Goal: Contribute content

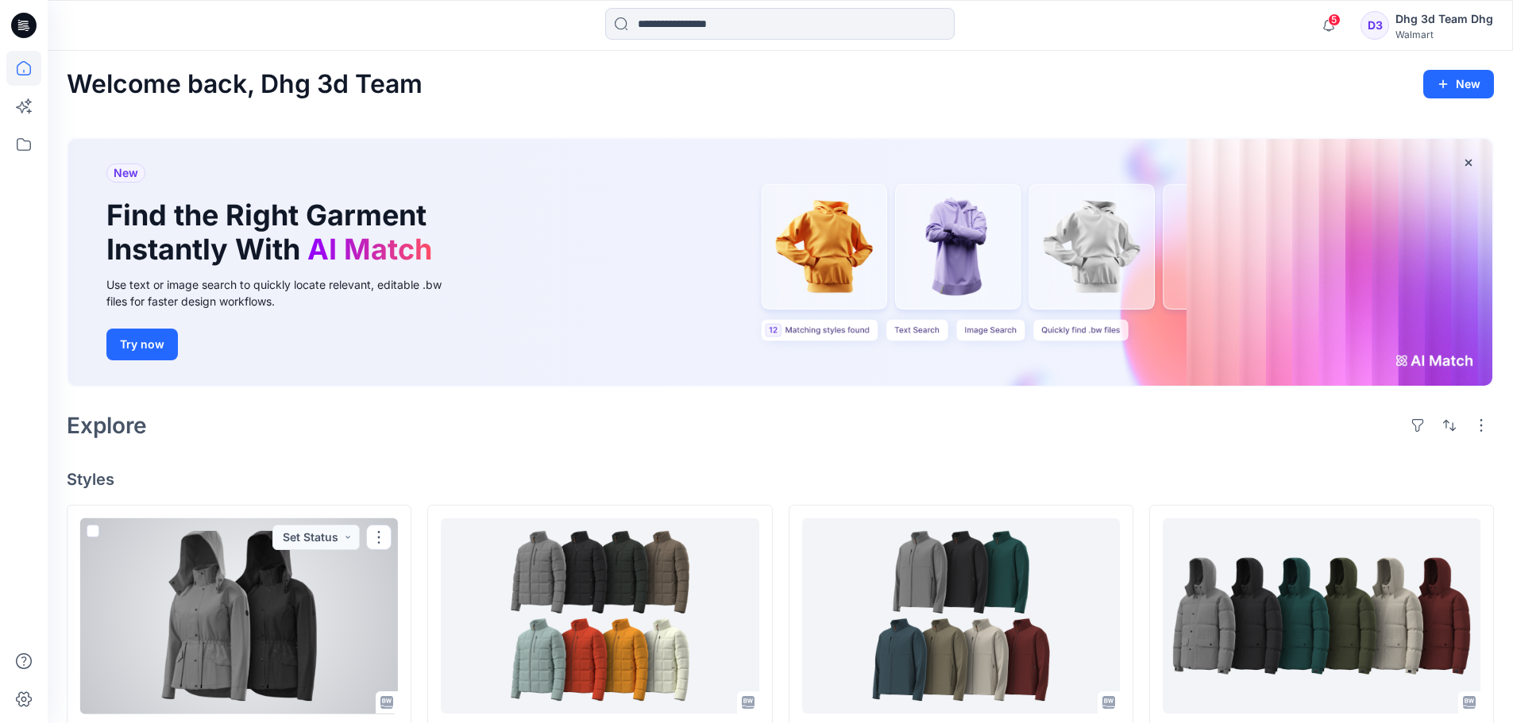
scroll to position [245, 0]
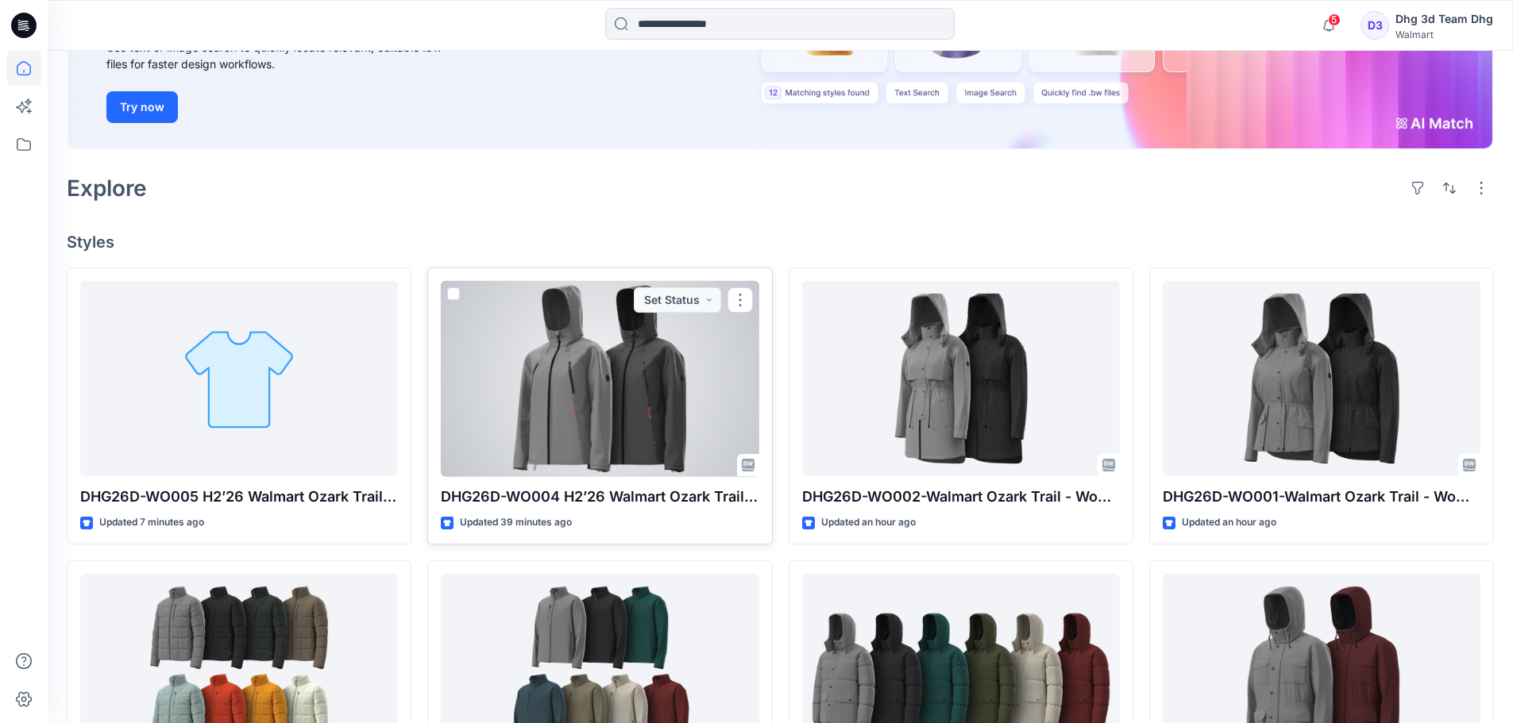
scroll to position [238, 0]
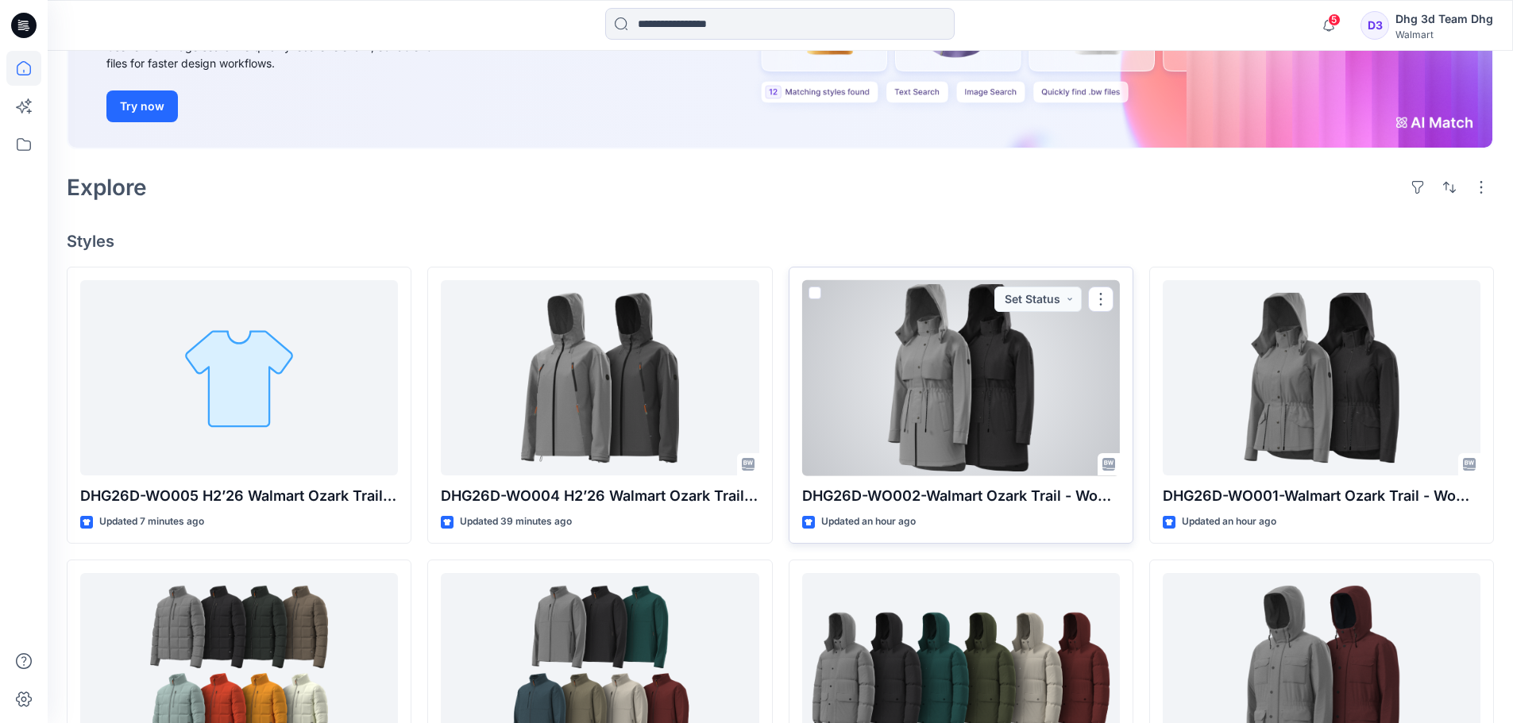
click at [974, 427] on div at bounding box center [961, 378] width 318 height 196
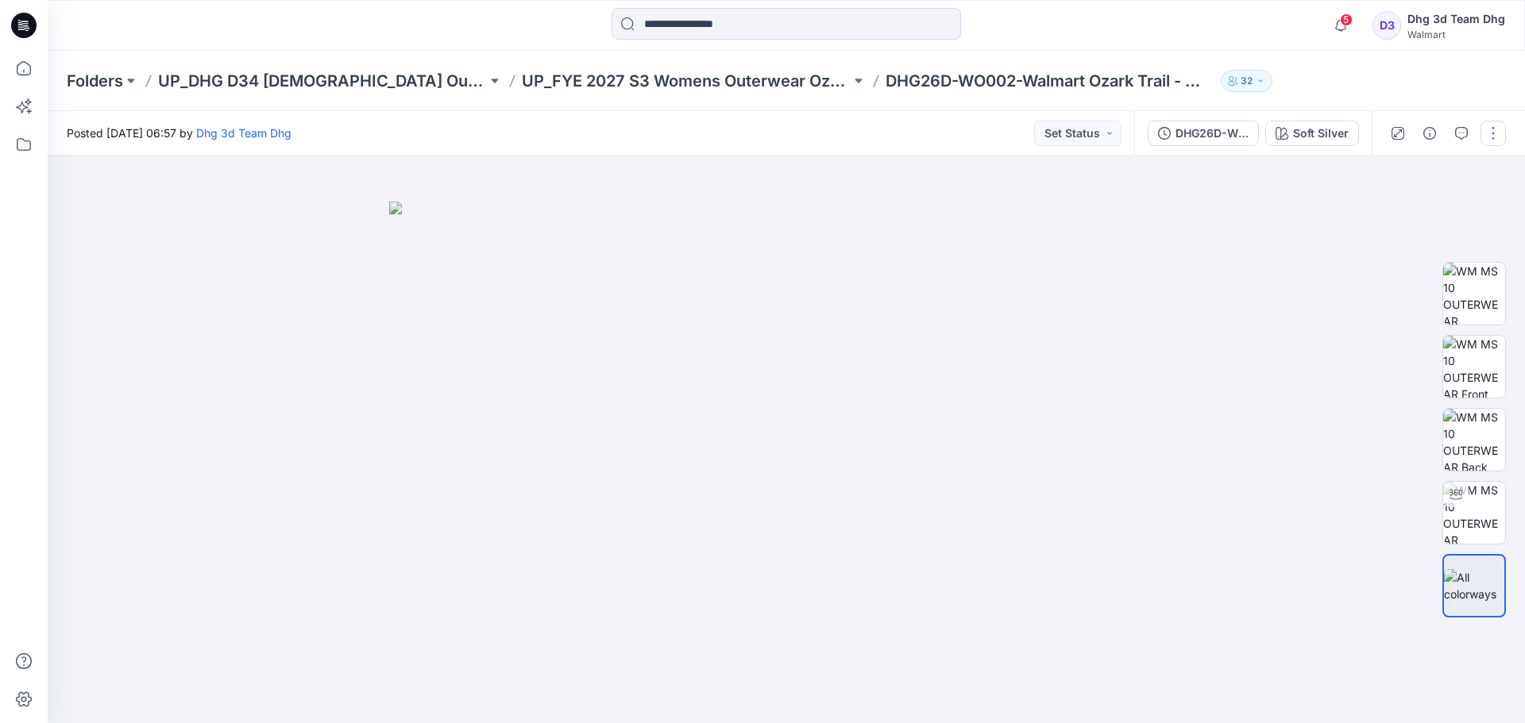
click at [1497, 133] on button "button" at bounding box center [1492, 133] width 25 height 25
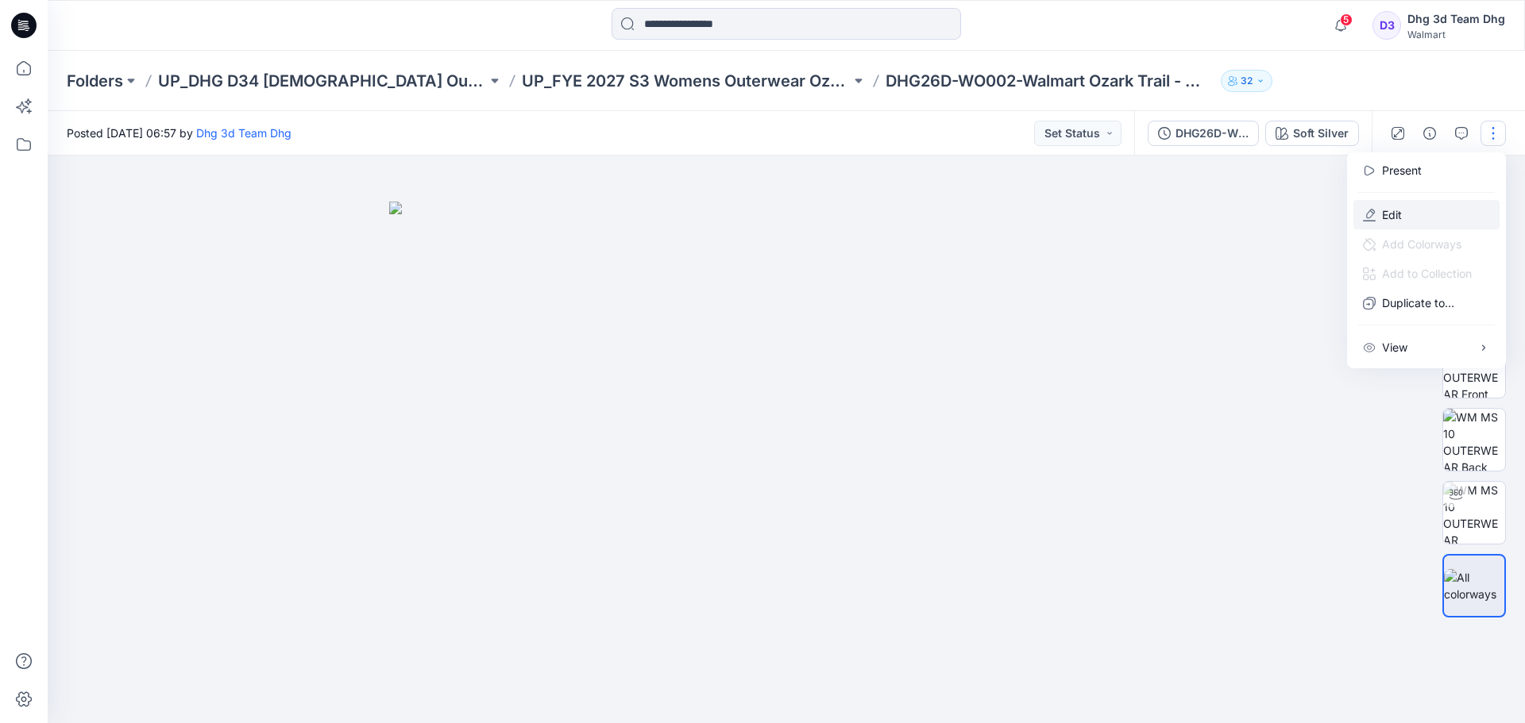
click at [1422, 209] on button "Edit" at bounding box center [1426, 214] width 146 height 29
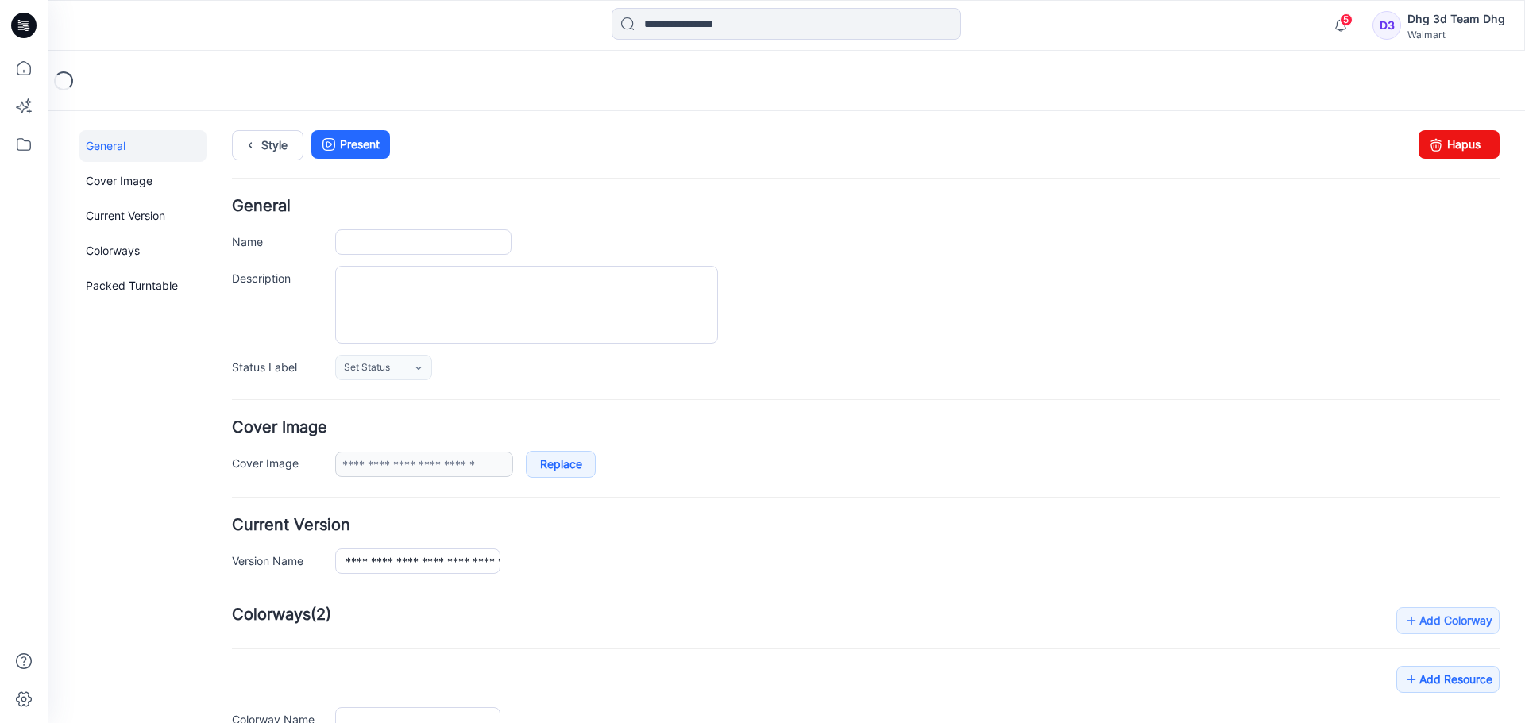
type input "**********"
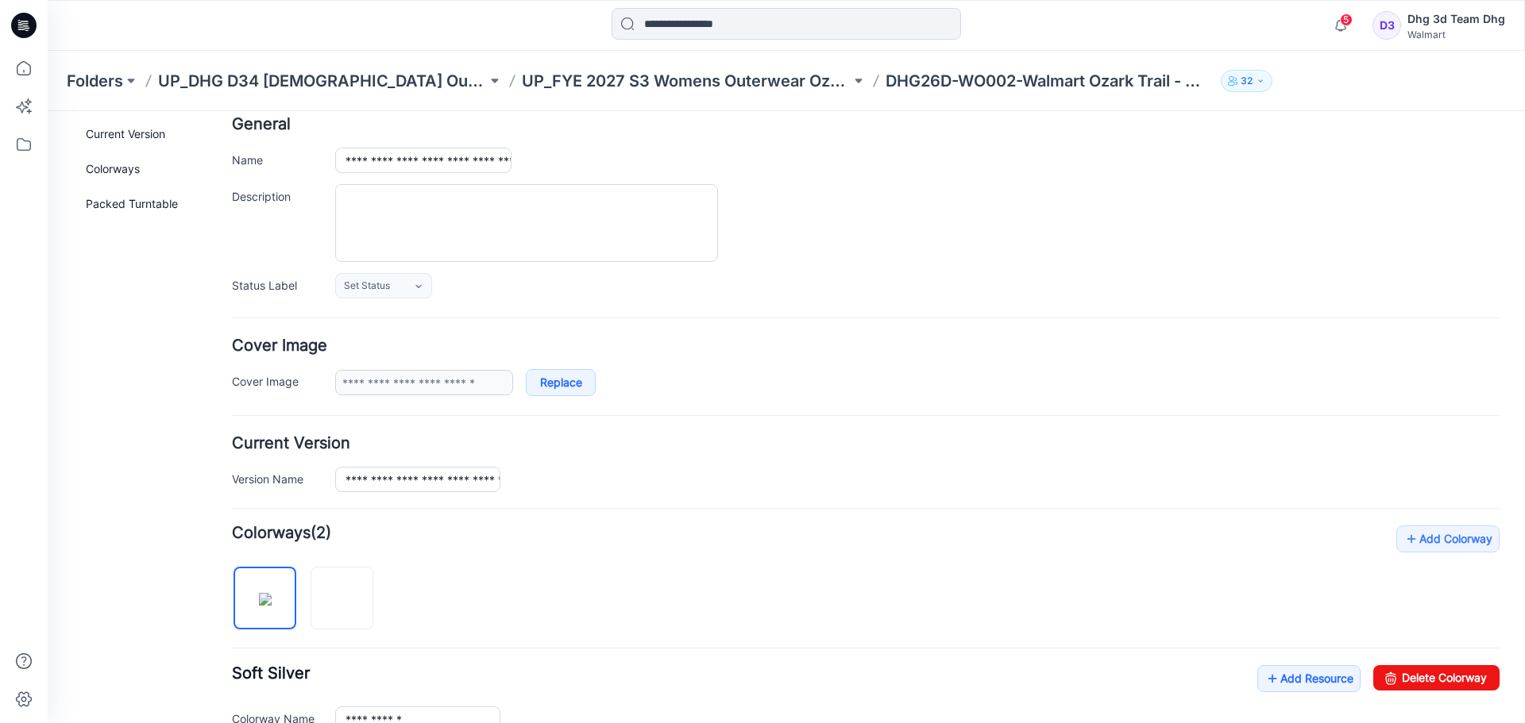
scroll to position [318, 0]
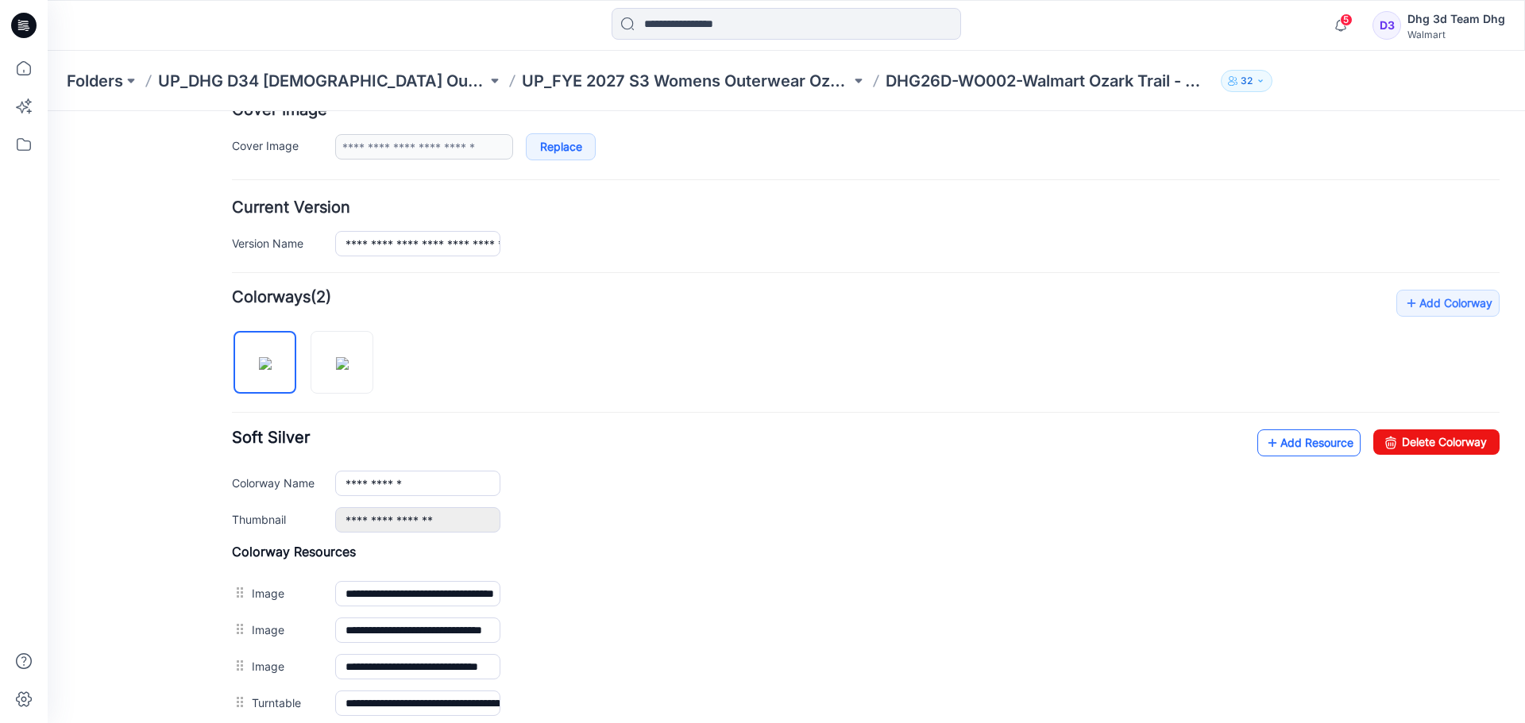
click at [1306, 440] on link "Add Resource" at bounding box center [1308, 443] width 103 height 27
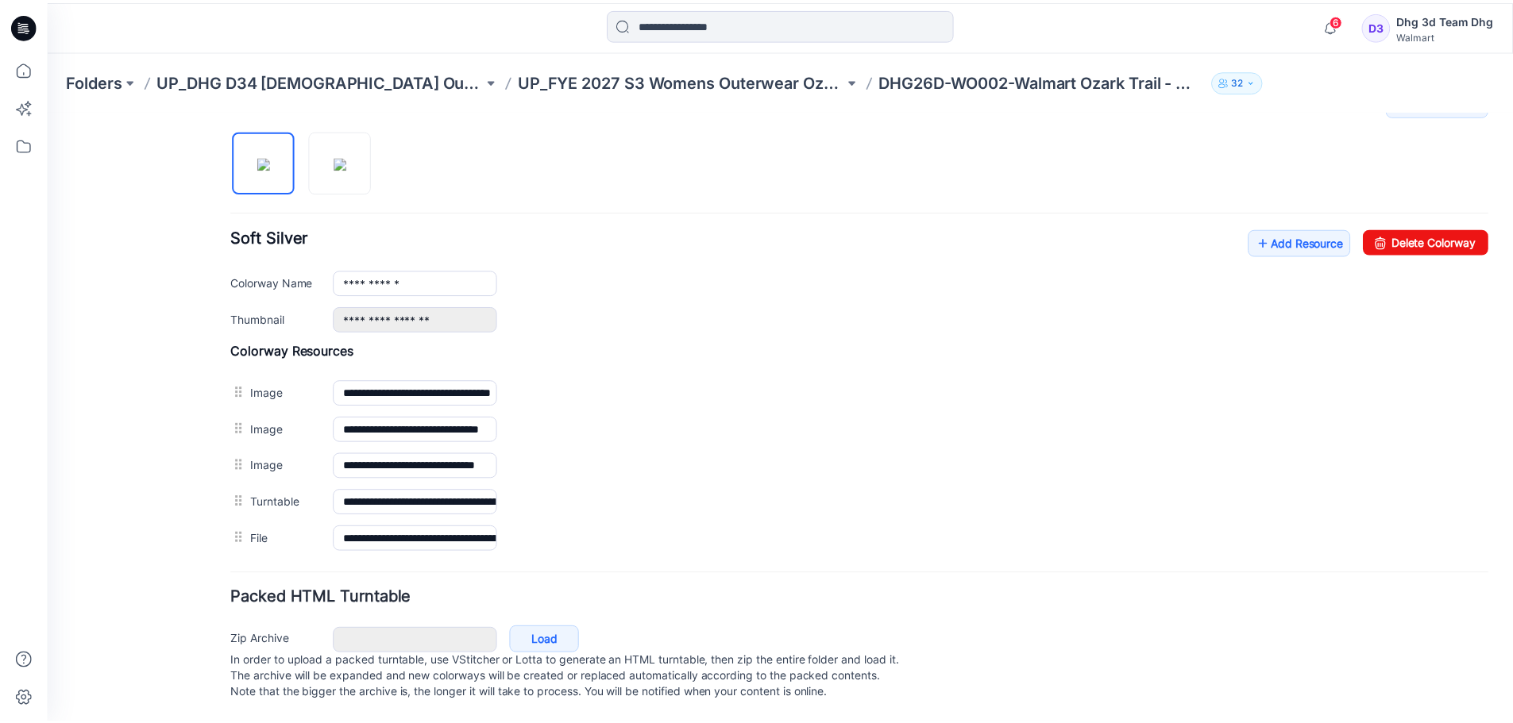
scroll to position [534, 0]
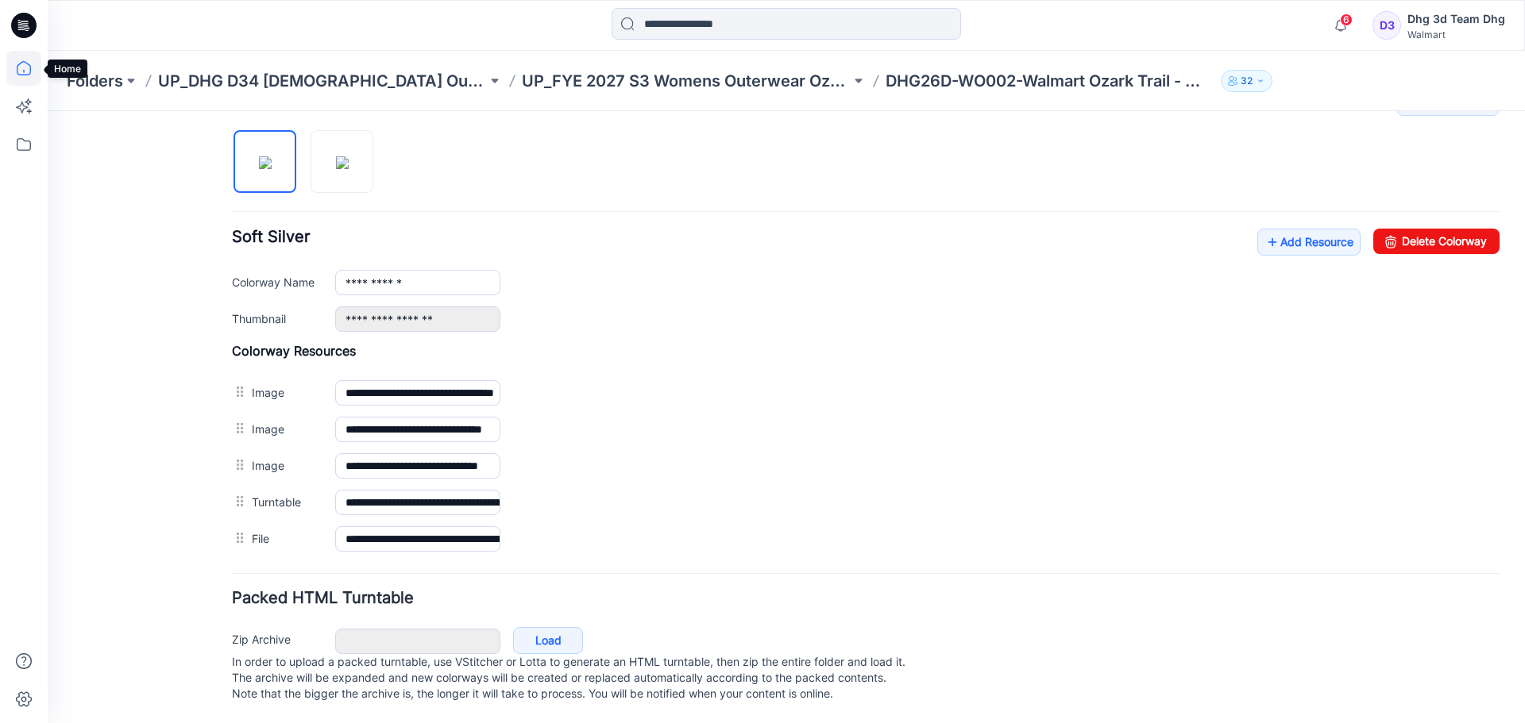
click at [31, 75] on icon at bounding box center [23, 68] width 35 height 35
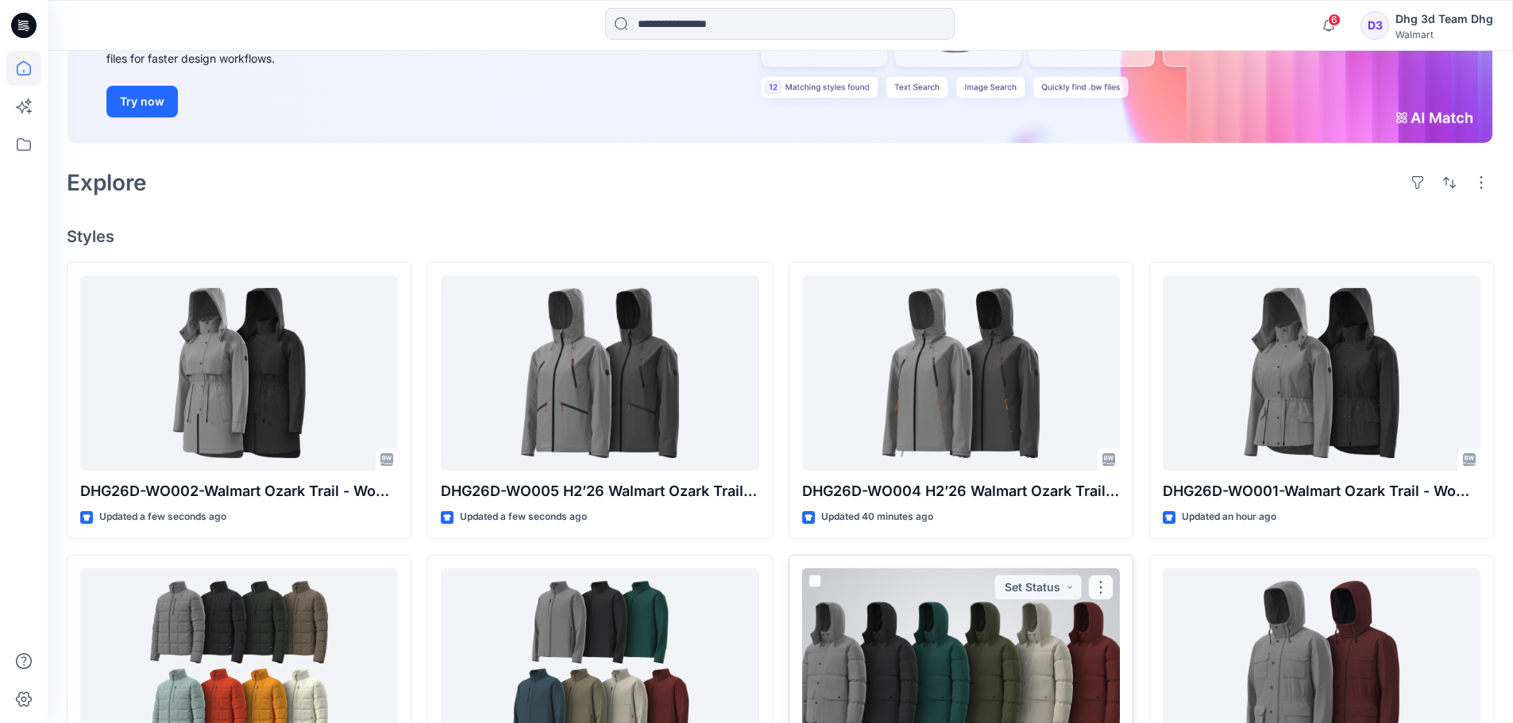
scroll to position [635, 0]
